Goal: Transaction & Acquisition: Purchase product/service

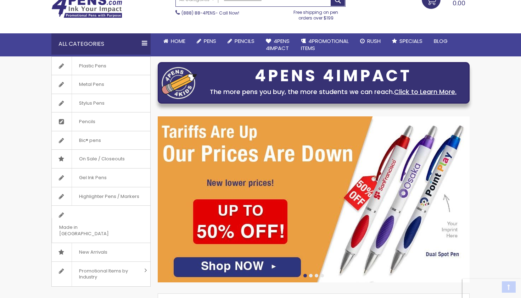
scroll to position [47, 0]
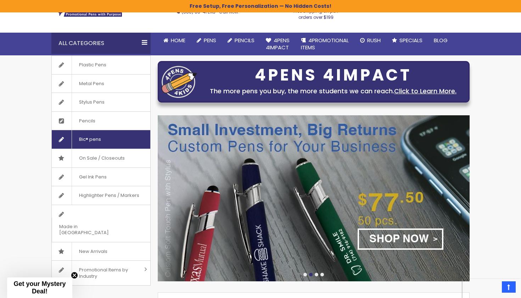
click at [106, 135] on span "Bic® pens" at bounding box center [90, 139] width 36 height 18
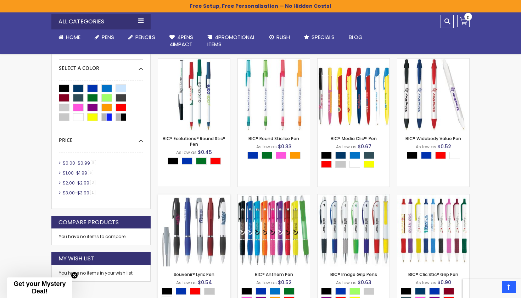
scroll to position [175, 0]
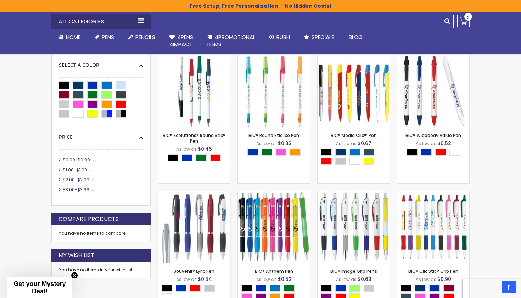
click at [196, 229] on img at bounding box center [194, 227] width 72 height 72
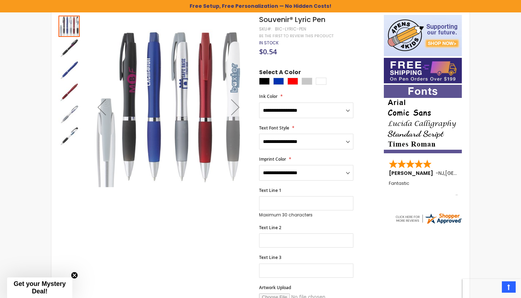
scroll to position [116, 0]
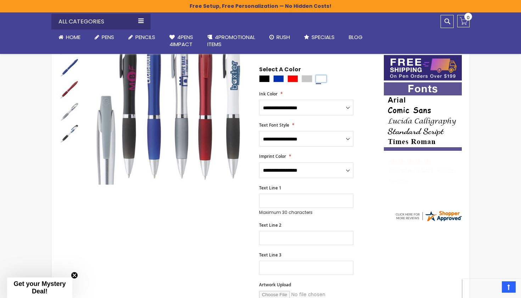
click at [325, 75] on div "White" at bounding box center [321, 78] width 11 height 7
type input "****"
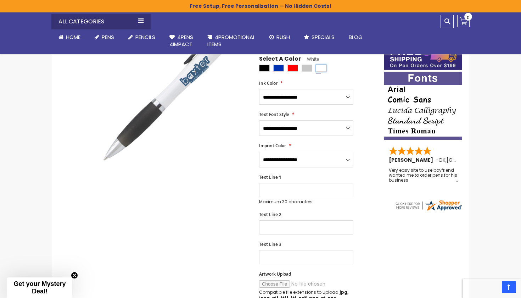
scroll to position [131, 0]
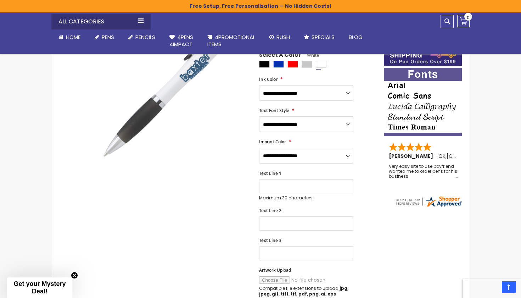
click at [279, 276] on input "Artwork Upload" at bounding box center [307, 279] width 96 height 7
type input "**********"
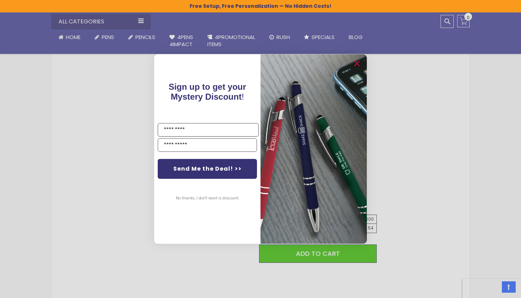
scroll to position [300, 0]
click at [357, 62] on icon "Close dialog" at bounding box center [356, 64] width 5 height 5
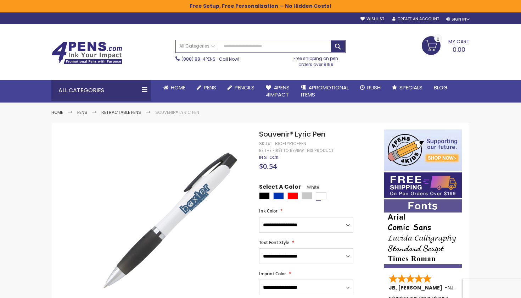
scroll to position [0, 0]
